Goal: Task Accomplishment & Management: Complete application form

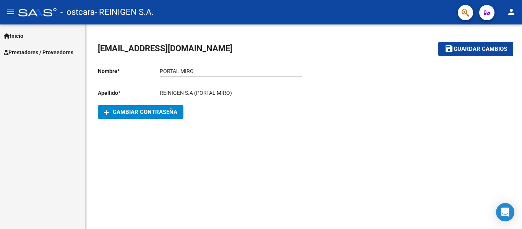
click at [516, 13] on button "person" at bounding box center [510, 12] width 15 height 15
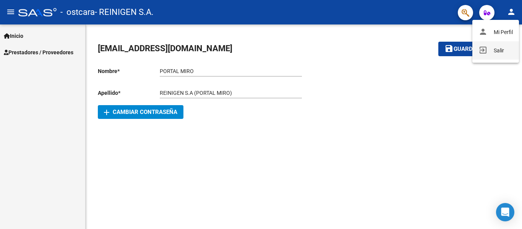
click at [496, 56] on button "exit_to_app Salir" at bounding box center [495, 50] width 47 height 18
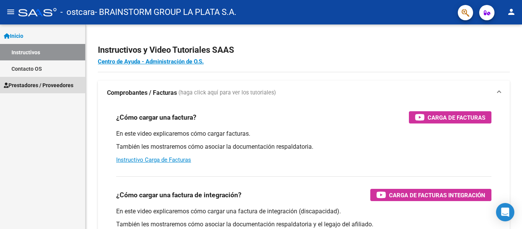
click at [37, 81] on span "Prestadores / Proveedores" at bounding box center [39, 85] width 70 height 8
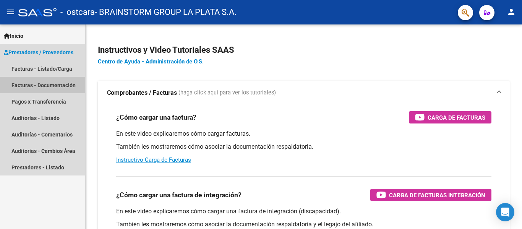
drag, startPoint x: 50, startPoint y: 86, endPoint x: 60, endPoint y: 120, distance: 36.0
click at [50, 86] on link "Facturas - Documentación" at bounding box center [42, 85] width 85 height 16
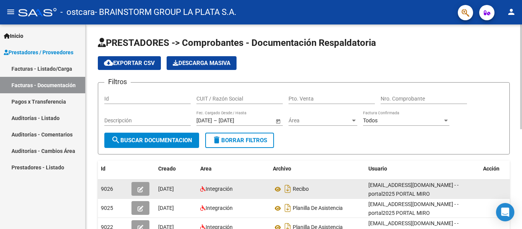
click at [134, 192] on button "button" at bounding box center [140, 189] width 18 height 14
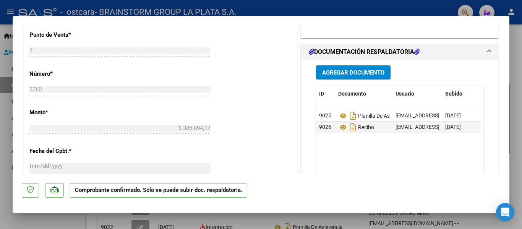
scroll to position [306, 0]
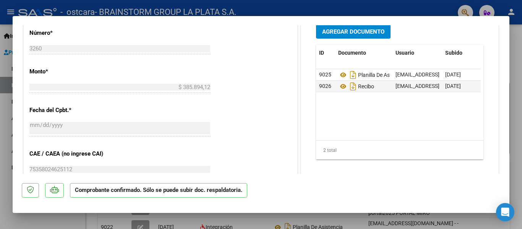
type input "$ 0,00"
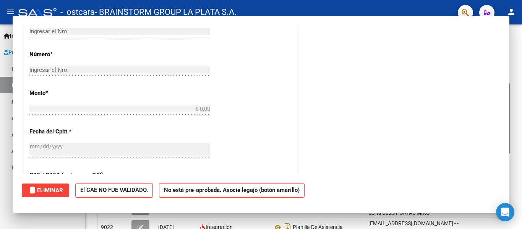
scroll to position [0, 0]
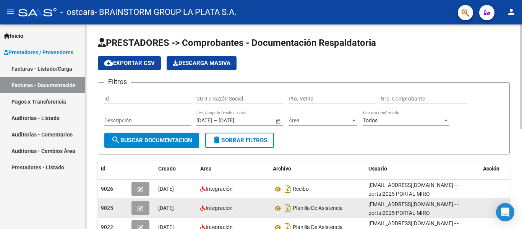
click at [137, 209] on button "button" at bounding box center [140, 208] width 18 height 14
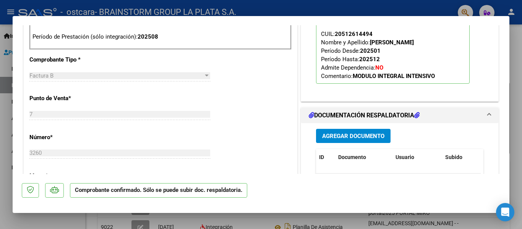
scroll to position [154, 0]
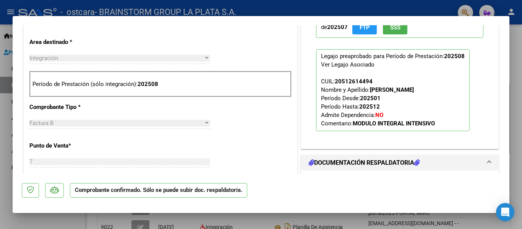
type input "$ 0,00"
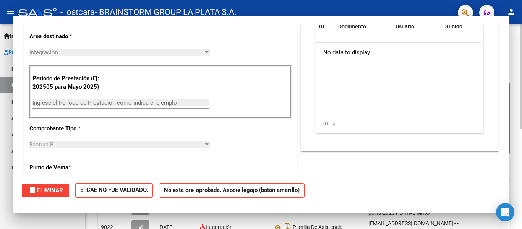
scroll to position [0, 0]
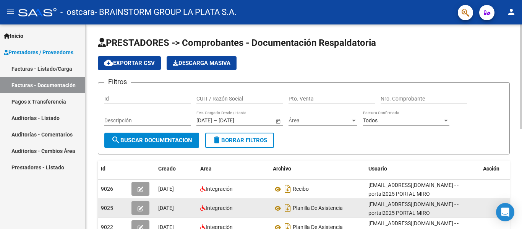
click at [140, 211] on span "button" at bounding box center [140, 207] width 6 height 7
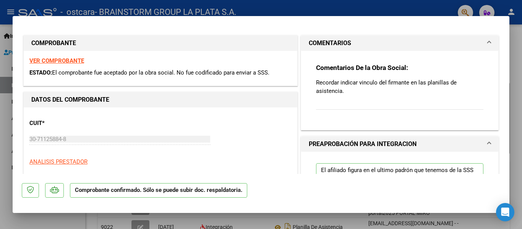
scroll to position [153, 0]
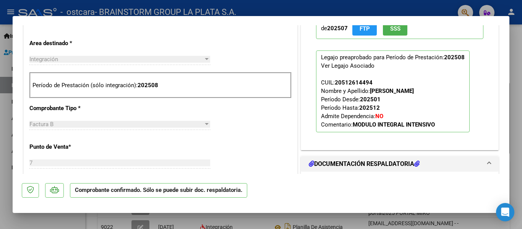
type input "$ 0,00"
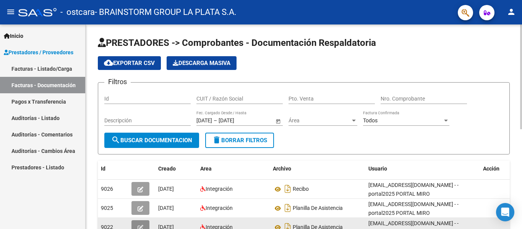
click at [141, 224] on span "button" at bounding box center [140, 226] width 6 height 7
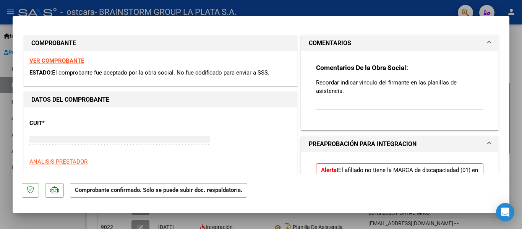
type input "$ 0,00"
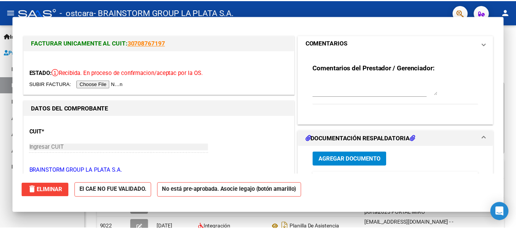
scroll to position [5, 0]
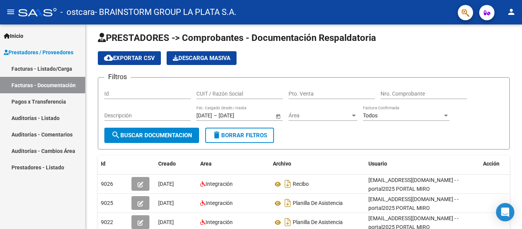
click at [507, 13] on mat-icon "person" at bounding box center [510, 11] width 9 height 9
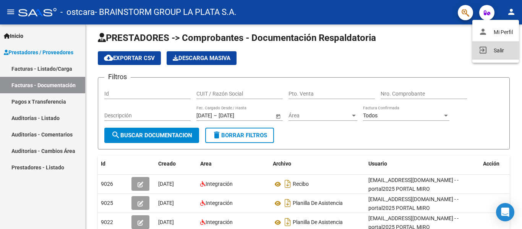
click at [480, 54] on mat-icon "exit_to_app" at bounding box center [482, 49] width 9 height 9
